Goal: Task Accomplishment & Management: Use online tool/utility

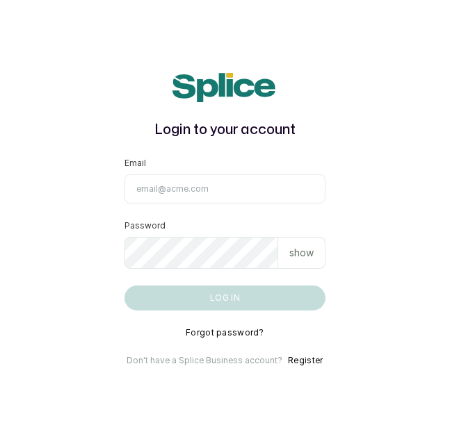
type input "kuffyglowskincare@gmail.com"
click at [281, 311] on button "Log in" at bounding box center [224, 298] width 200 height 25
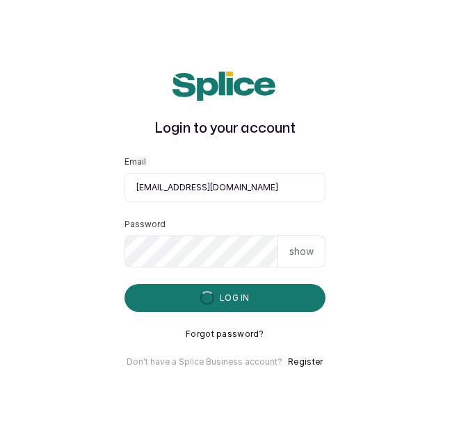
click at [284, 312] on button "Log in" at bounding box center [224, 298] width 200 height 28
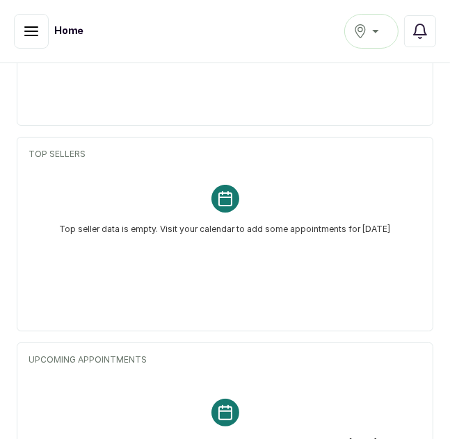
scroll to position [373, 0]
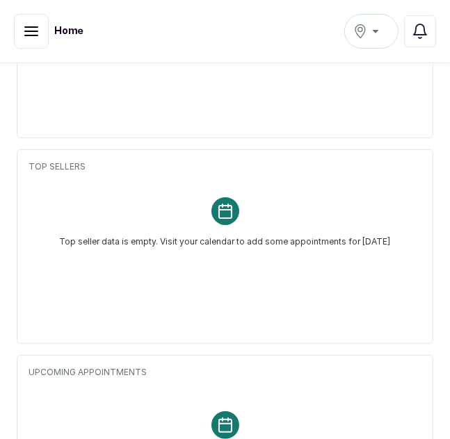
click at [38, 31] on icon "button" at bounding box center [31, 31] width 13 height 8
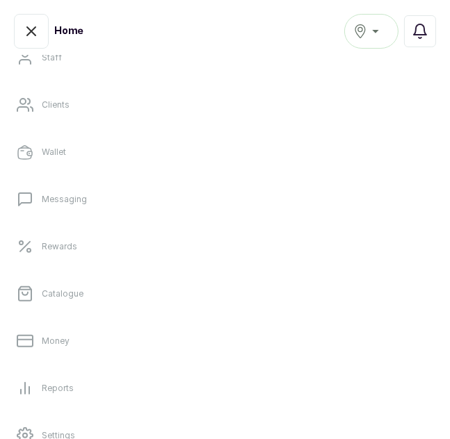
scroll to position [275, 0]
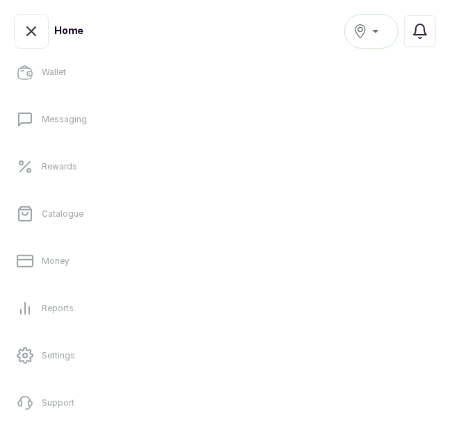
click at [191, 212] on link "Catalogue" at bounding box center [224, 214] width 427 height 39
